Goal: Information Seeking & Learning: Check status

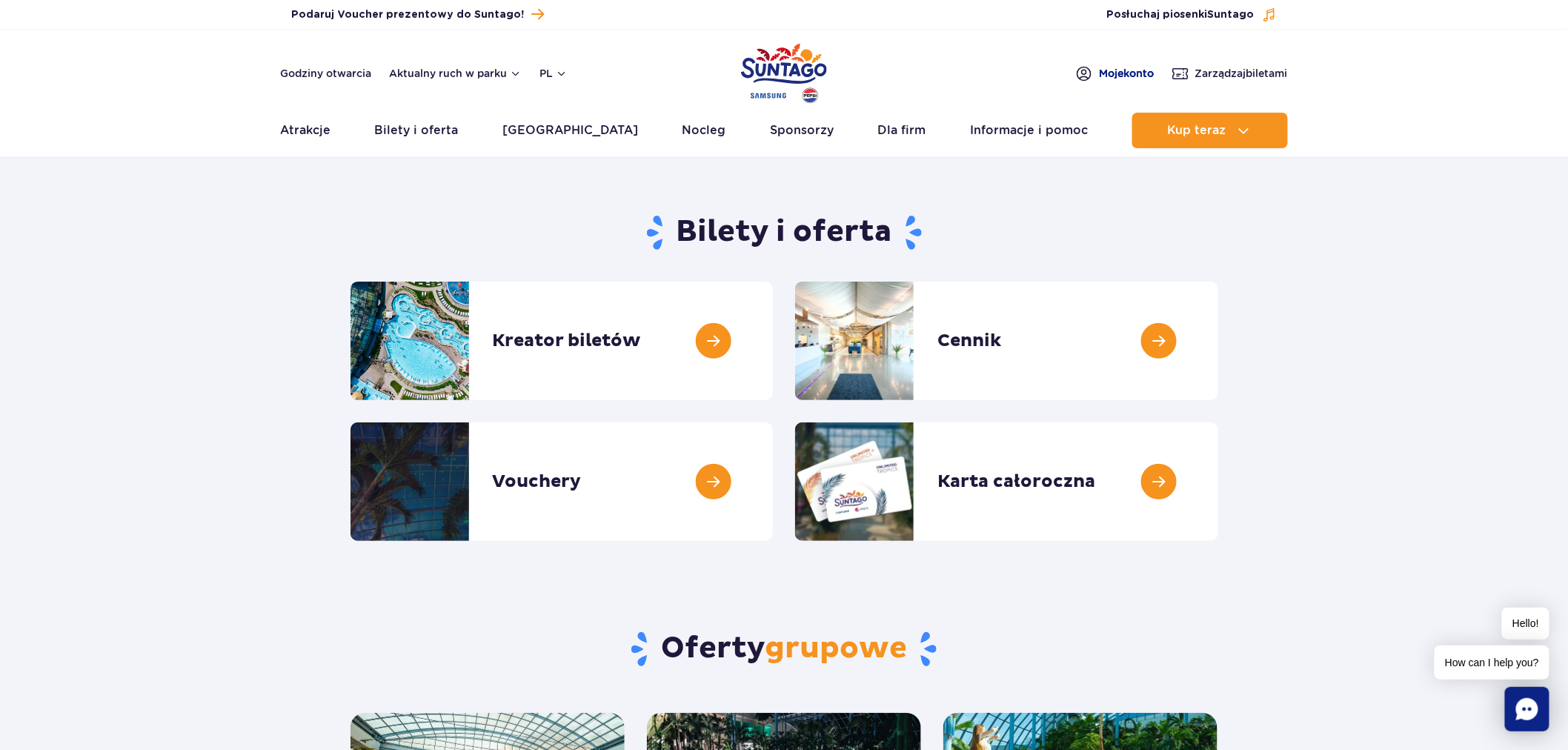
click at [1122, 79] on span "Moje konto" at bounding box center [1126, 73] width 55 height 15
click at [313, 136] on link "Atrakcje" at bounding box center [305, 130] width 50 height 36
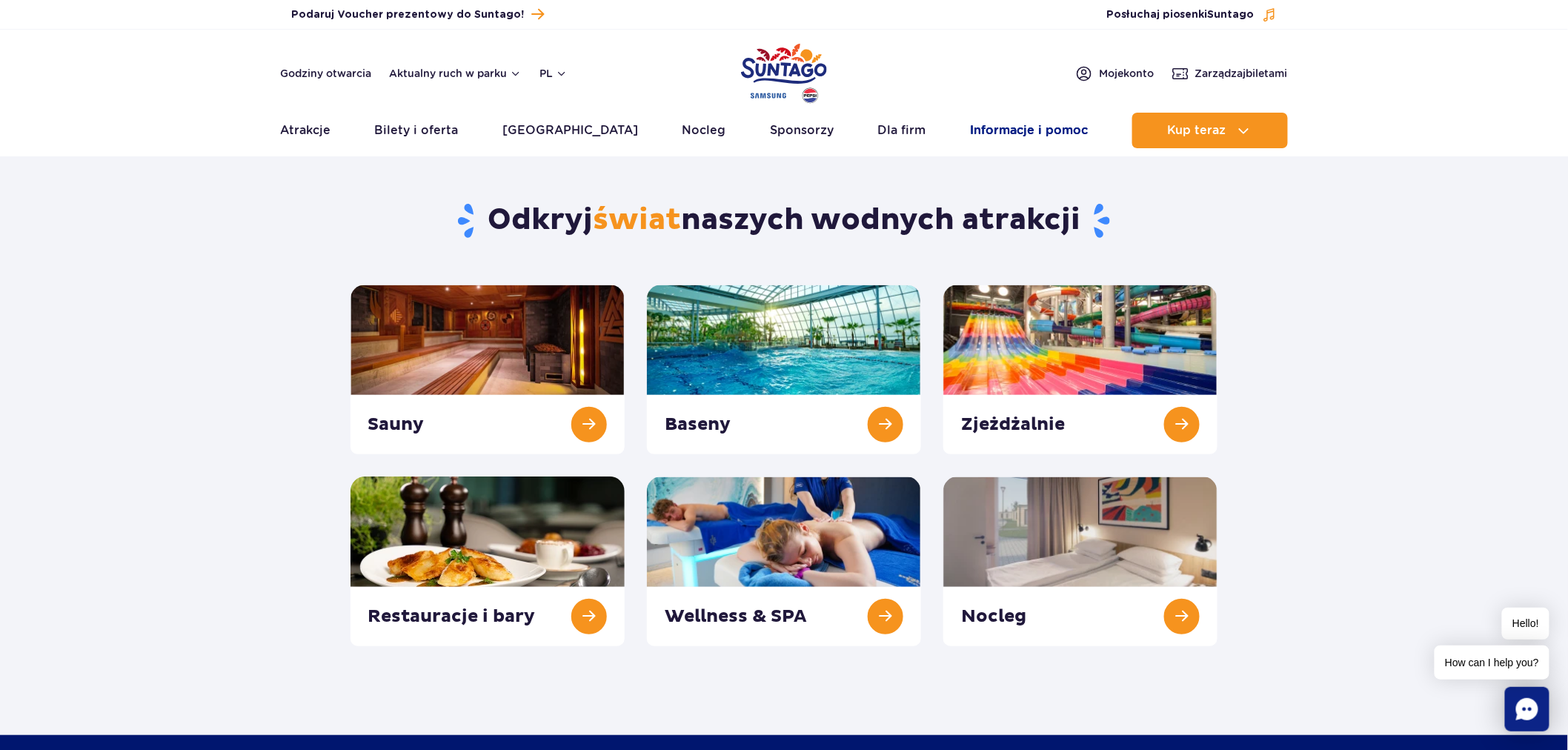
click at [970, 124] on link "Informacje i pomoc" at bounding box center [1028, 130] width 117 height 36
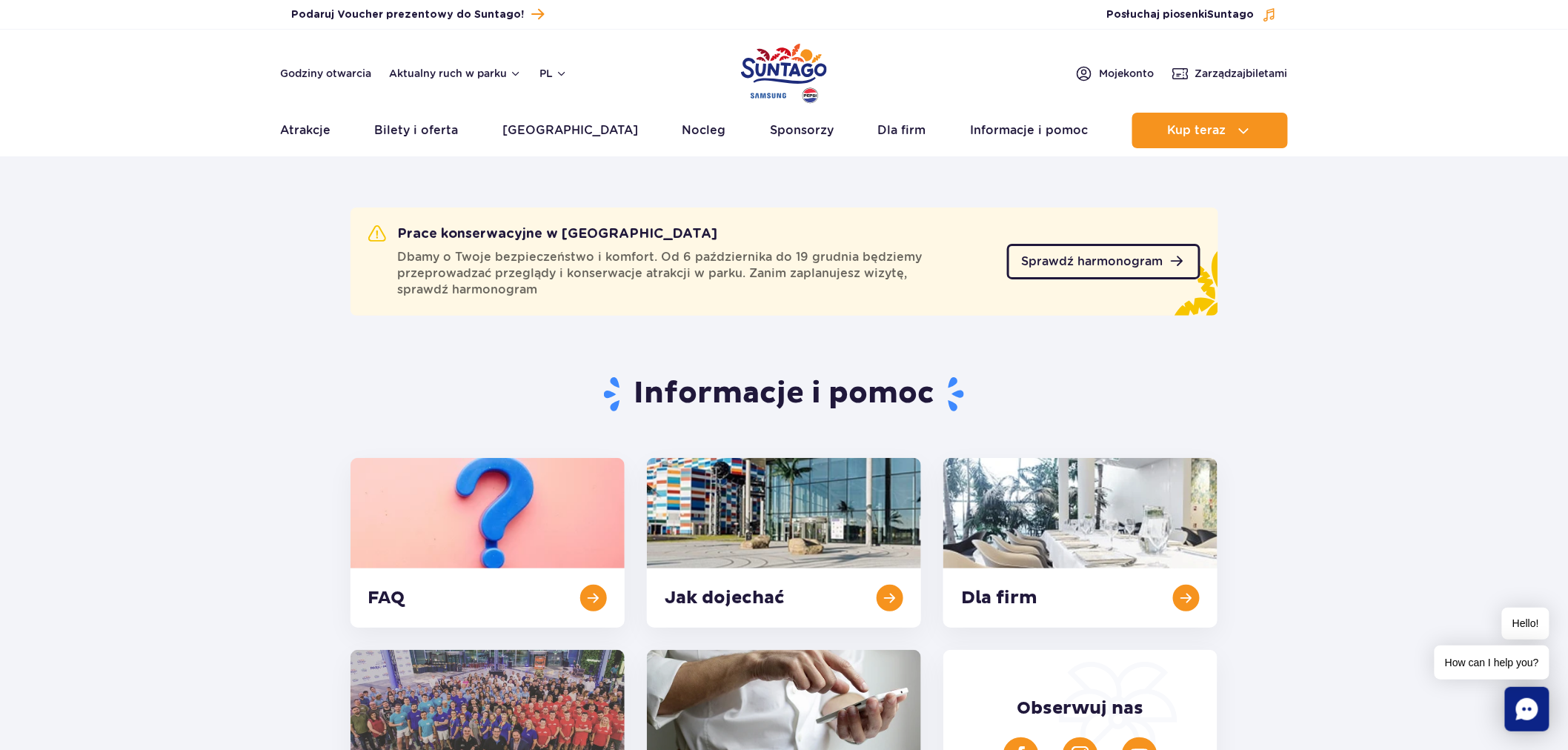
click at [1089, 252] on link "Sprawdź harmonogram" at bounding box center [1103, 261] width 193 height 36
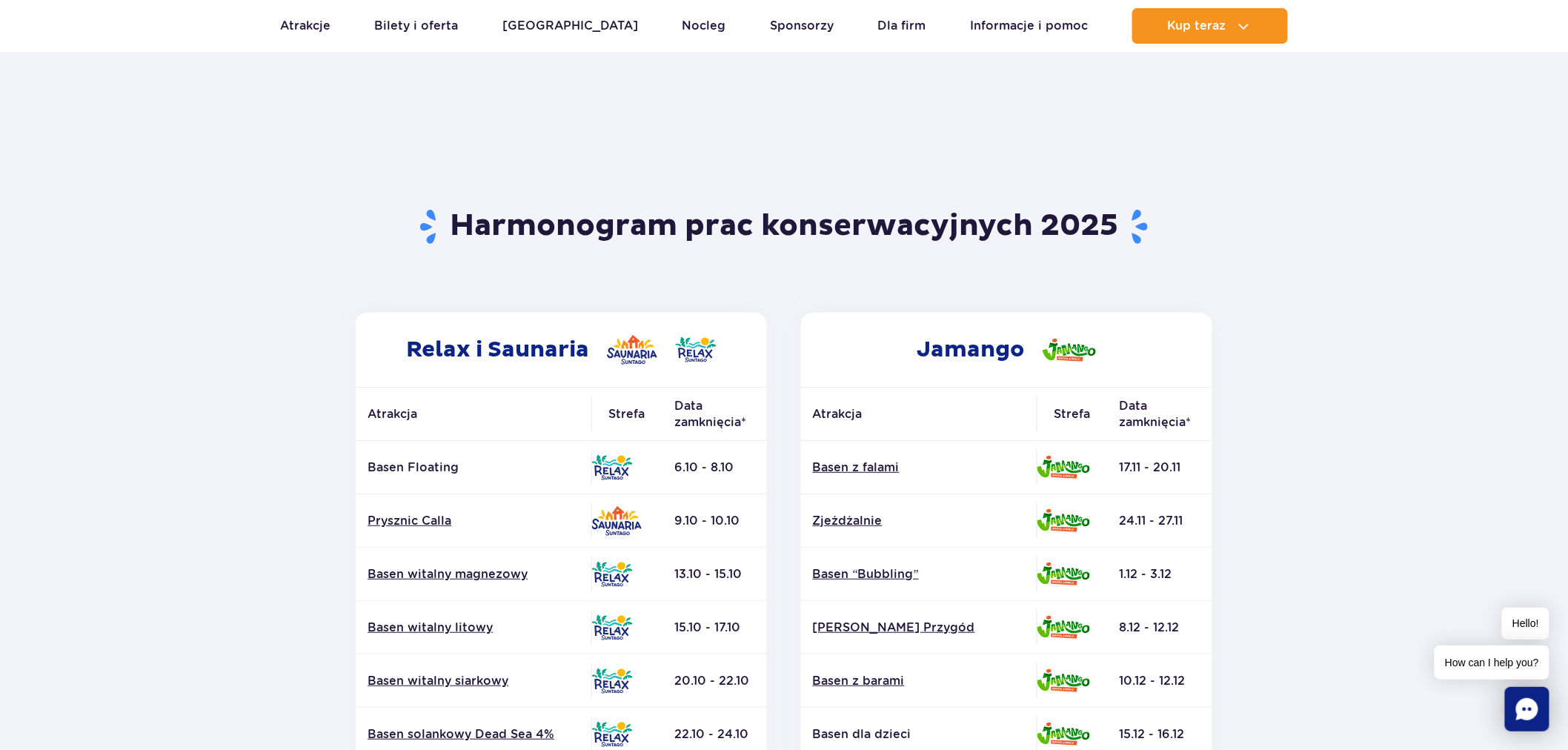
scroll to position [246, 0]
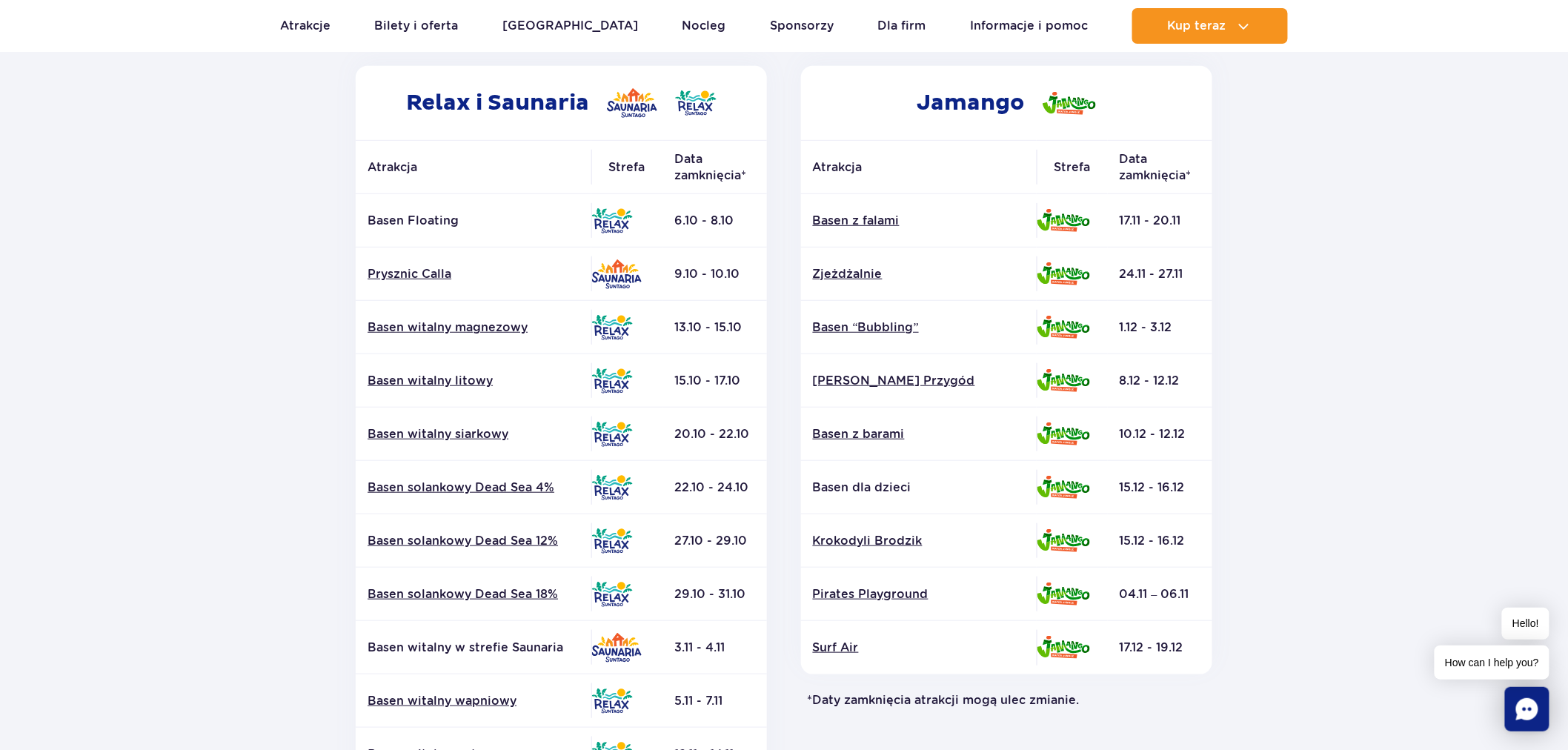
click at [461, 228] on p "Basen Floating" at bounding box center [473, 220] width 212 height 16
drag, startPoint x: 464, startPoint y: 224, endPoint x: 371, endPoint y: 230, distance: 93.2
click at [371, 230] on td "Basen Floating" at bounding box center [473, 220] width 236 height 53
copy p "Basen Floating"
drag, startPoint x: 1432, startPoint y: 262, endPoint x: 1403, endPoint y: 254, distance: 30.1
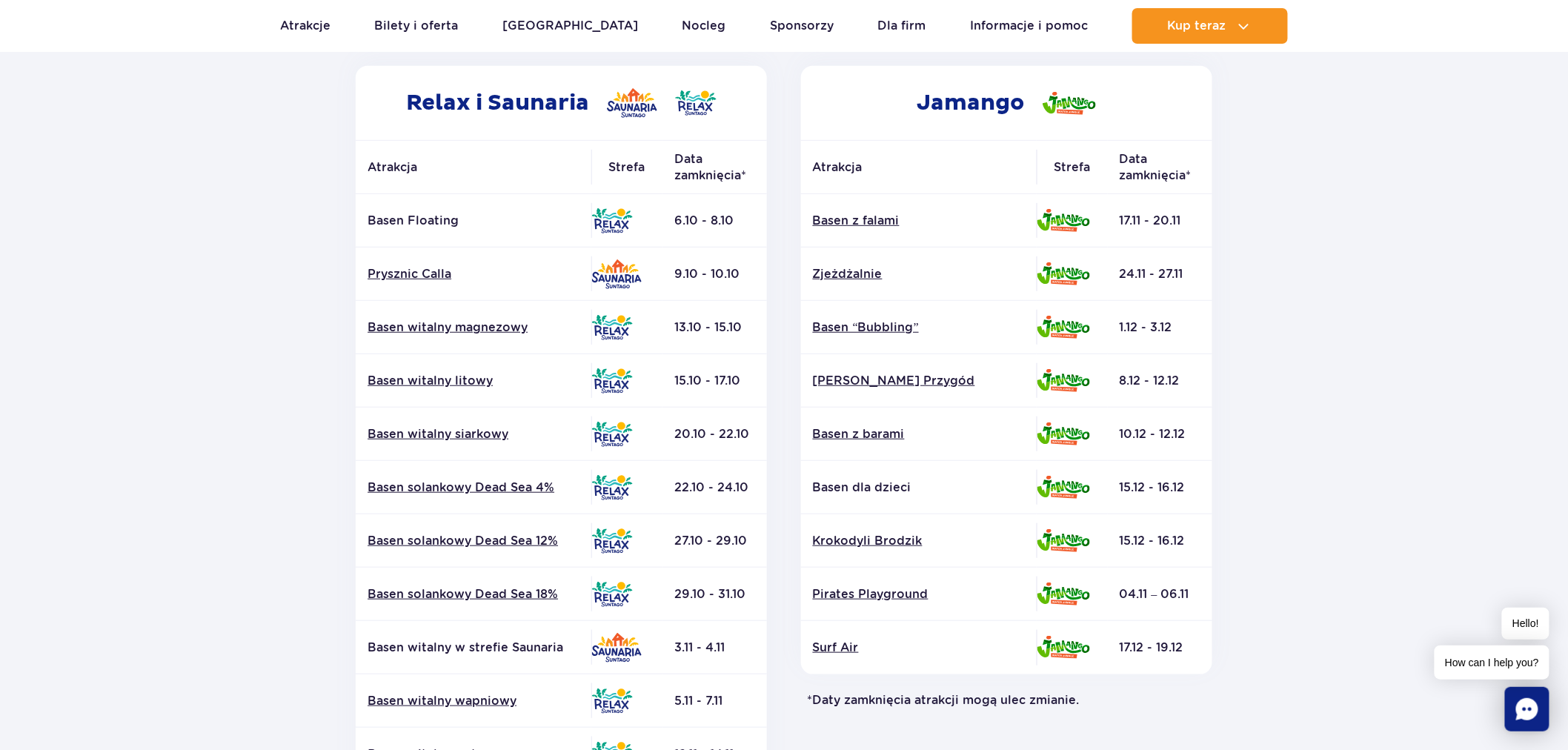
click at [1432, 262] on section "Powrót do strony głównej Harmonogram prac konserwacyjnych 2025 Relax i Saunaria…" at bounding box center [784, 444] width 1568 height 1062
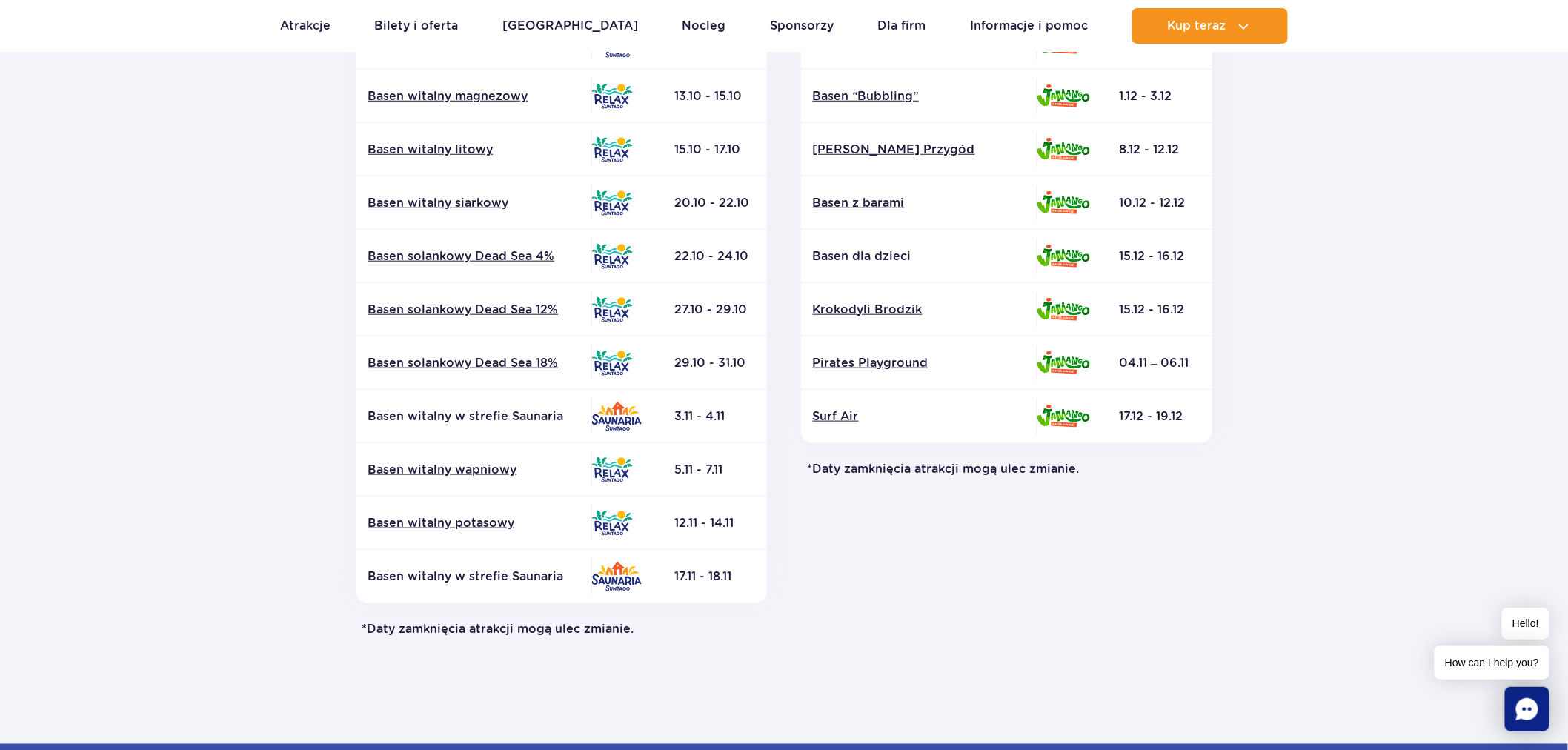
scroll to position [494, 0]
